Goal: Understand process/instructions: Learn how to perform a task or action

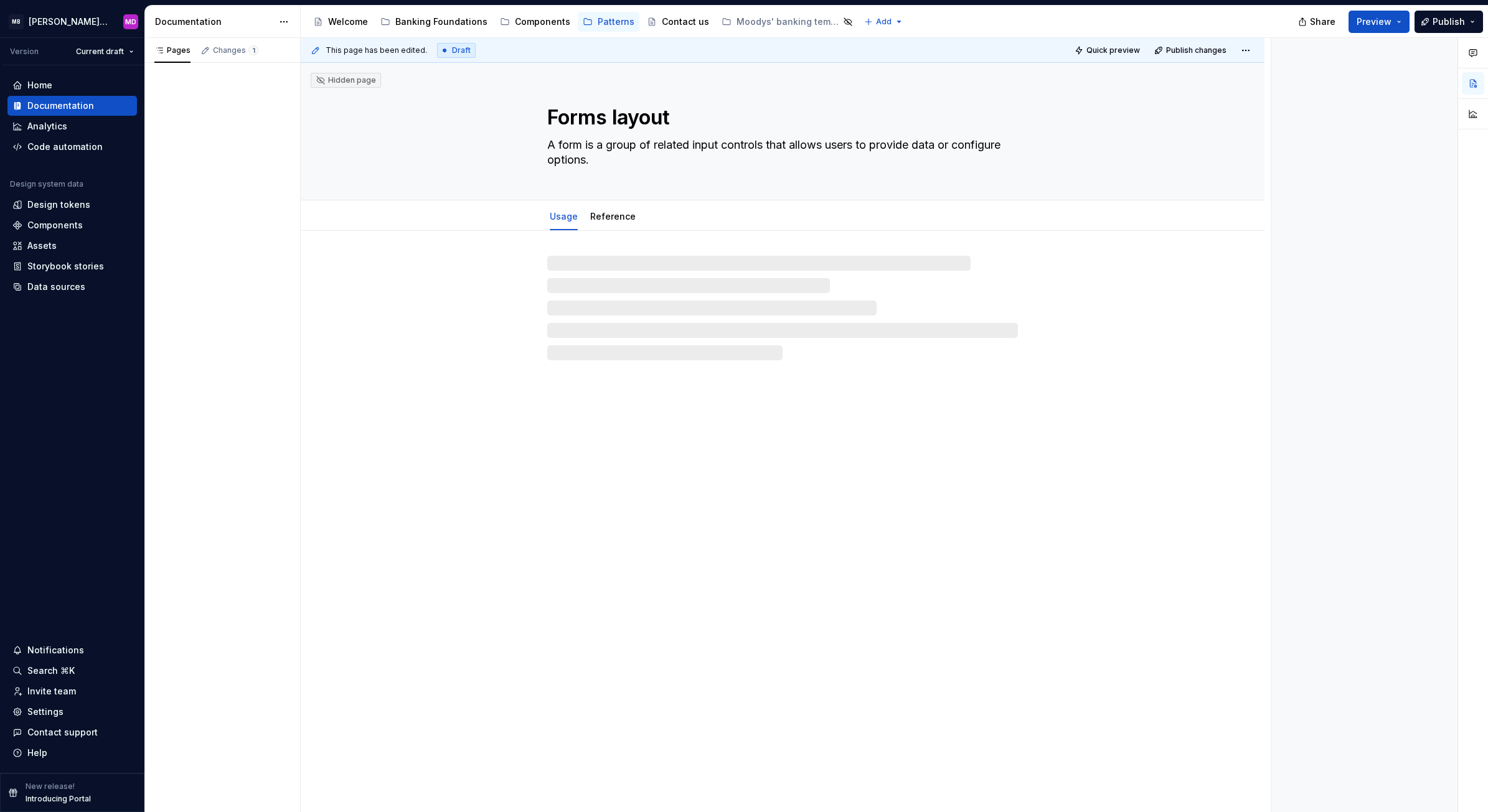
type textarea "*"
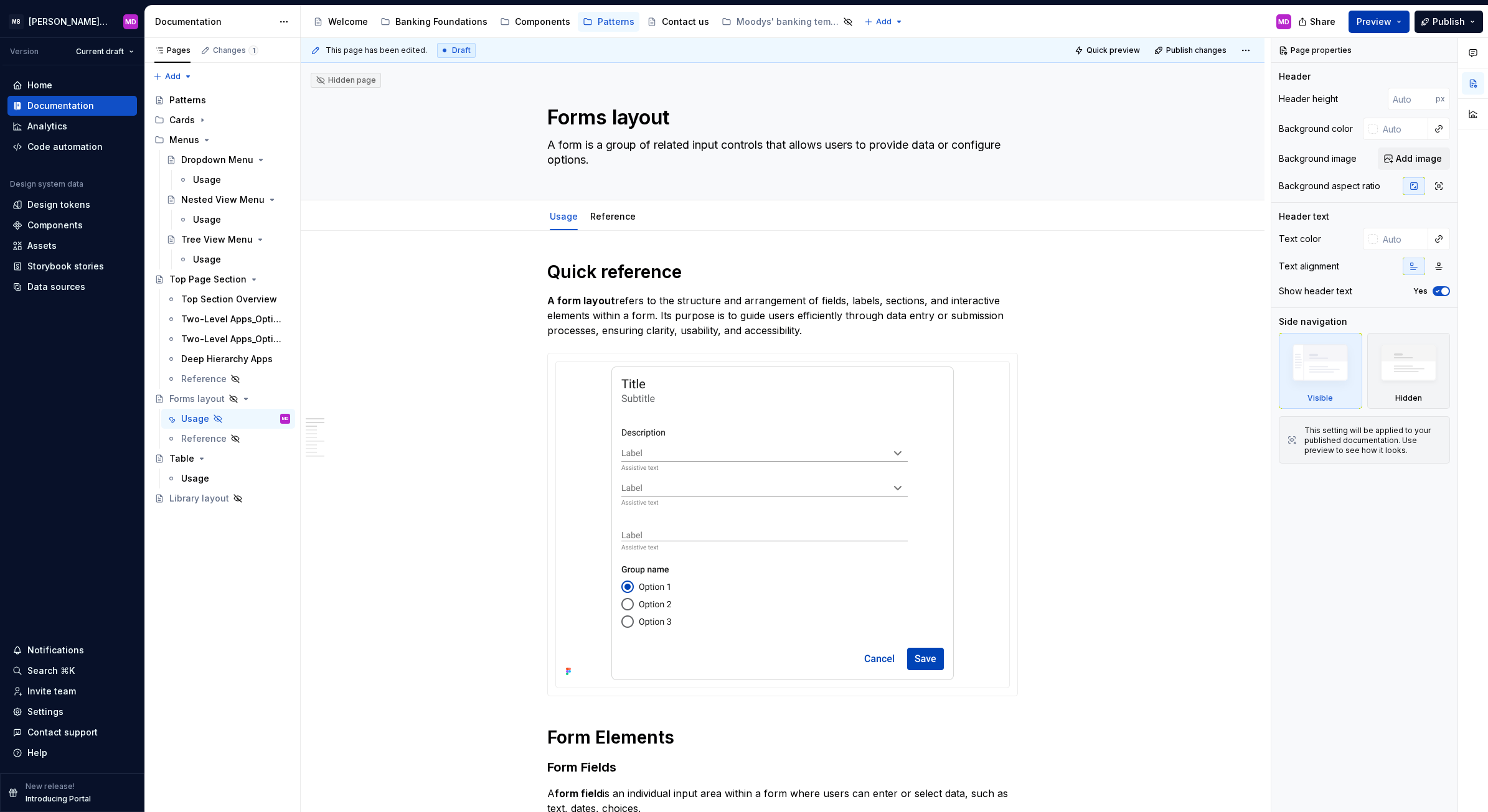
click at [1371, 17] on span "Preview" at bounding box center [1374, 22] width 35 height 13
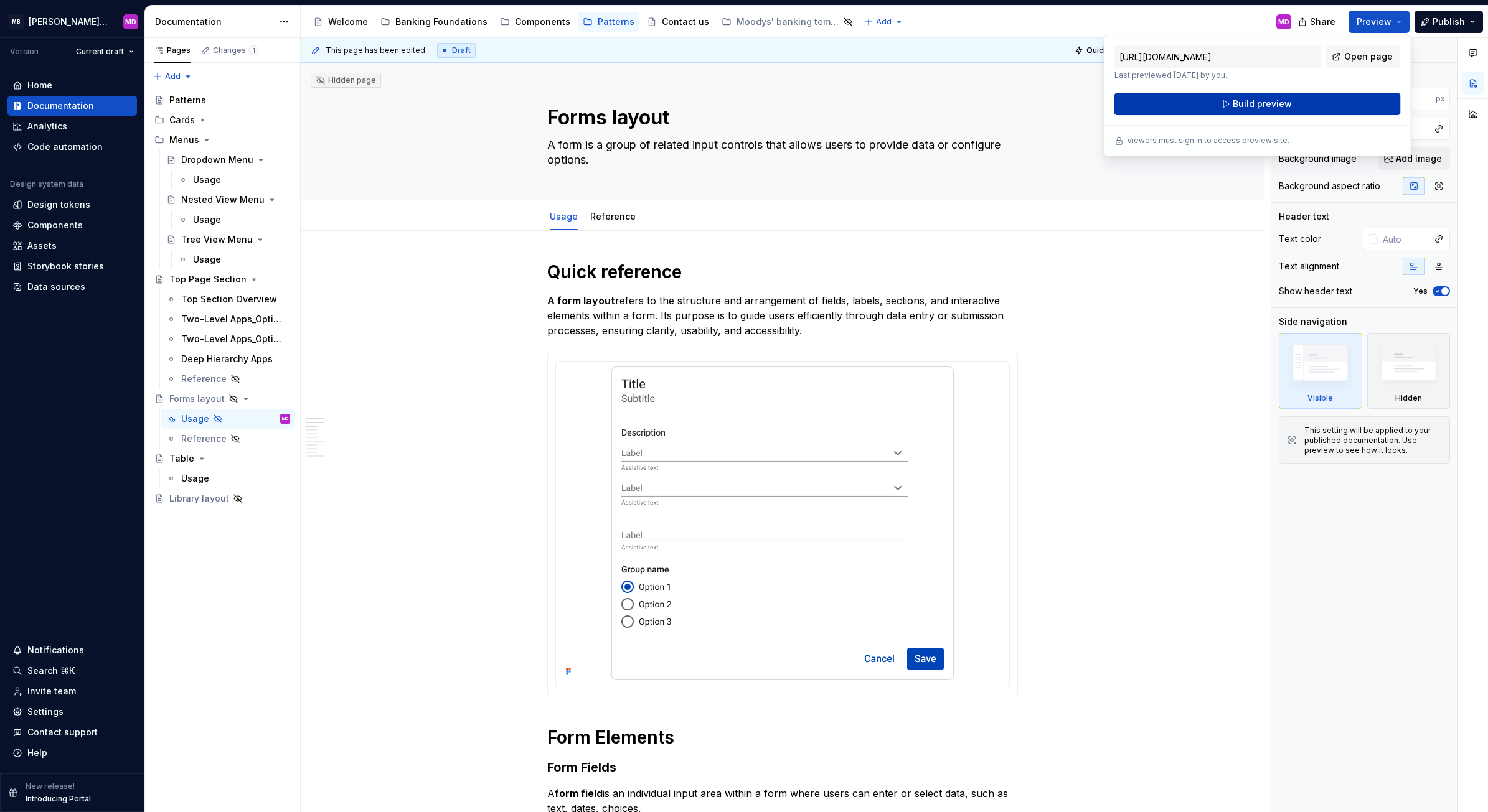
drag, startPoint x: 1371, startPoint y: 17, endPoint x: 1261, endPoint y: 107, distance: 142.1
click at [1261, 107] on span "Build preview" at bounding box center [1262, 104] width 59 height 13
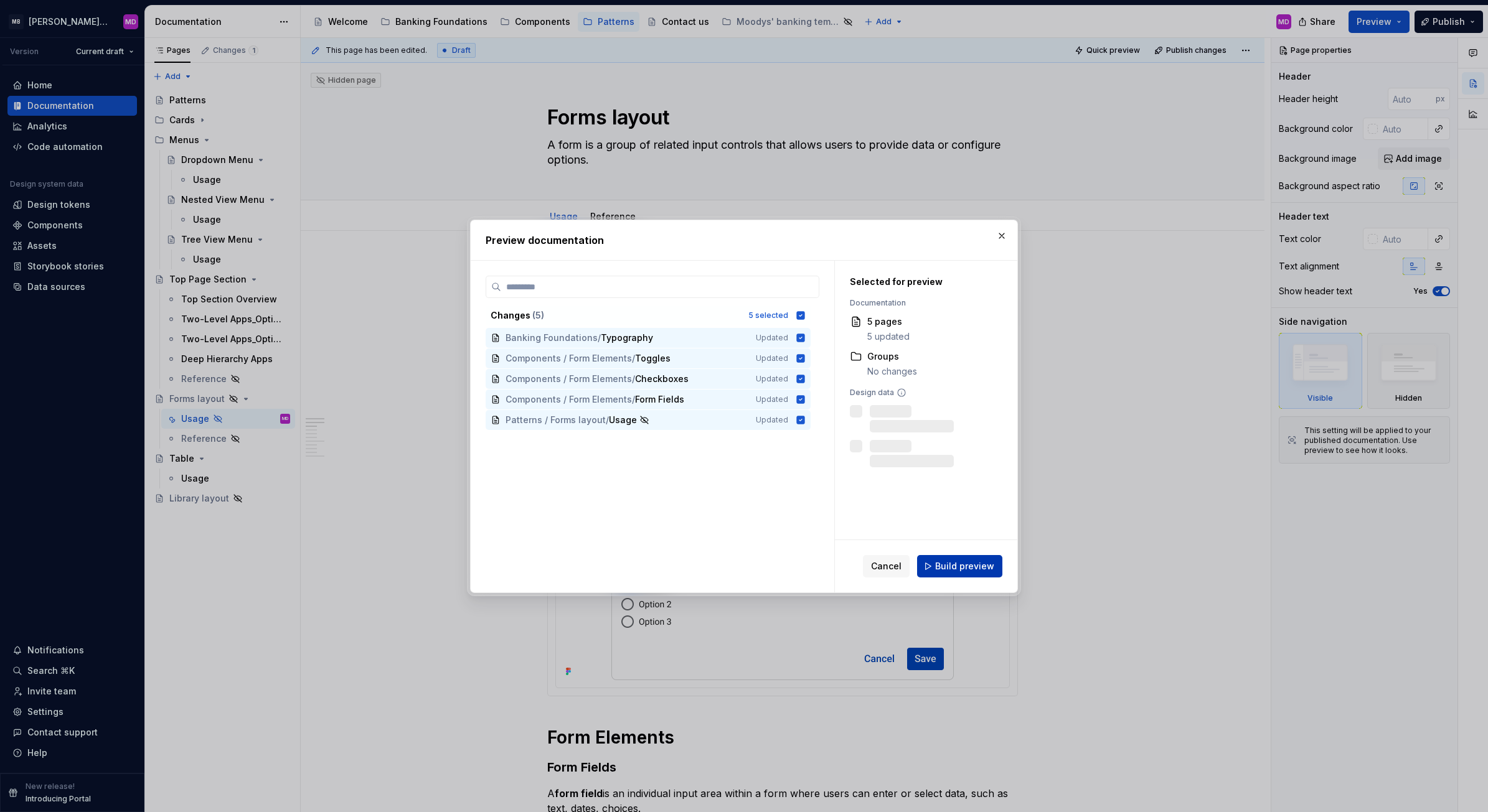
click at [953, 564] on span "Build preview" at bounding box center [964, 566] width 59 height 13
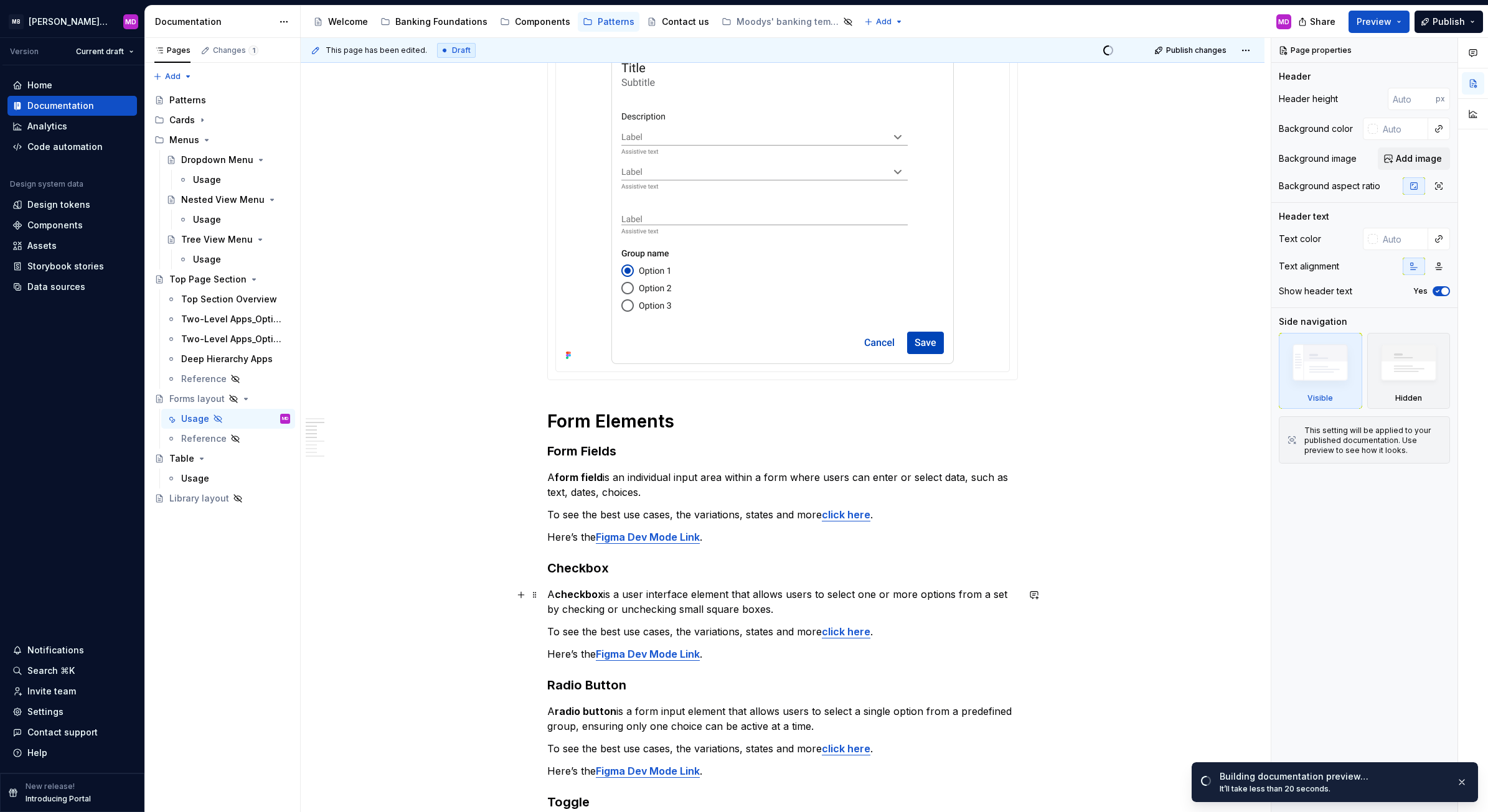
scroll to position [315, 0]
click at [1409, 786] on span "Open page" at bounding box center [1422, 785] width 42 height 10
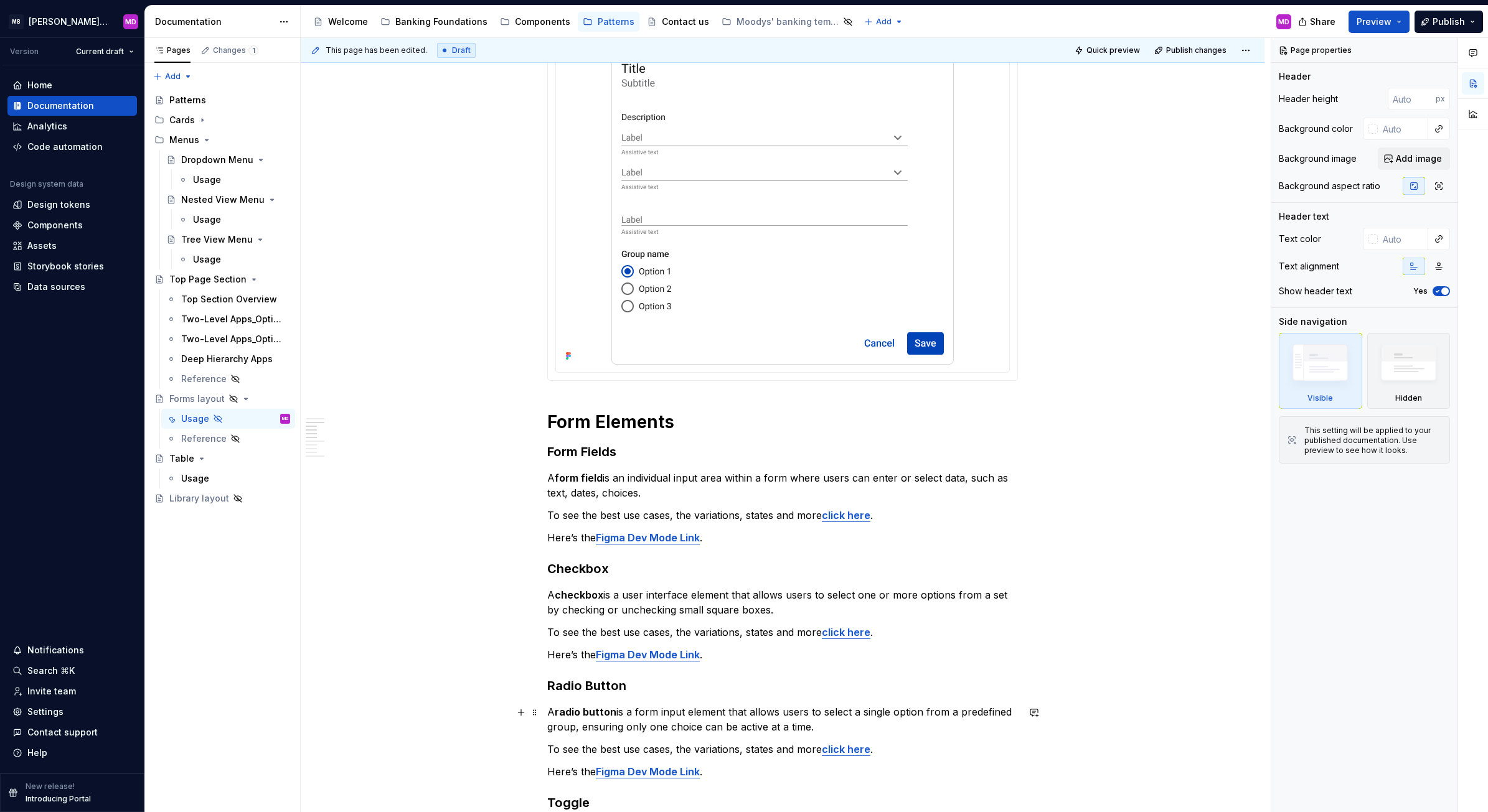
type textarea "*"
